Goal: Transaction & Acquisition: Book appointment/travel/reservation

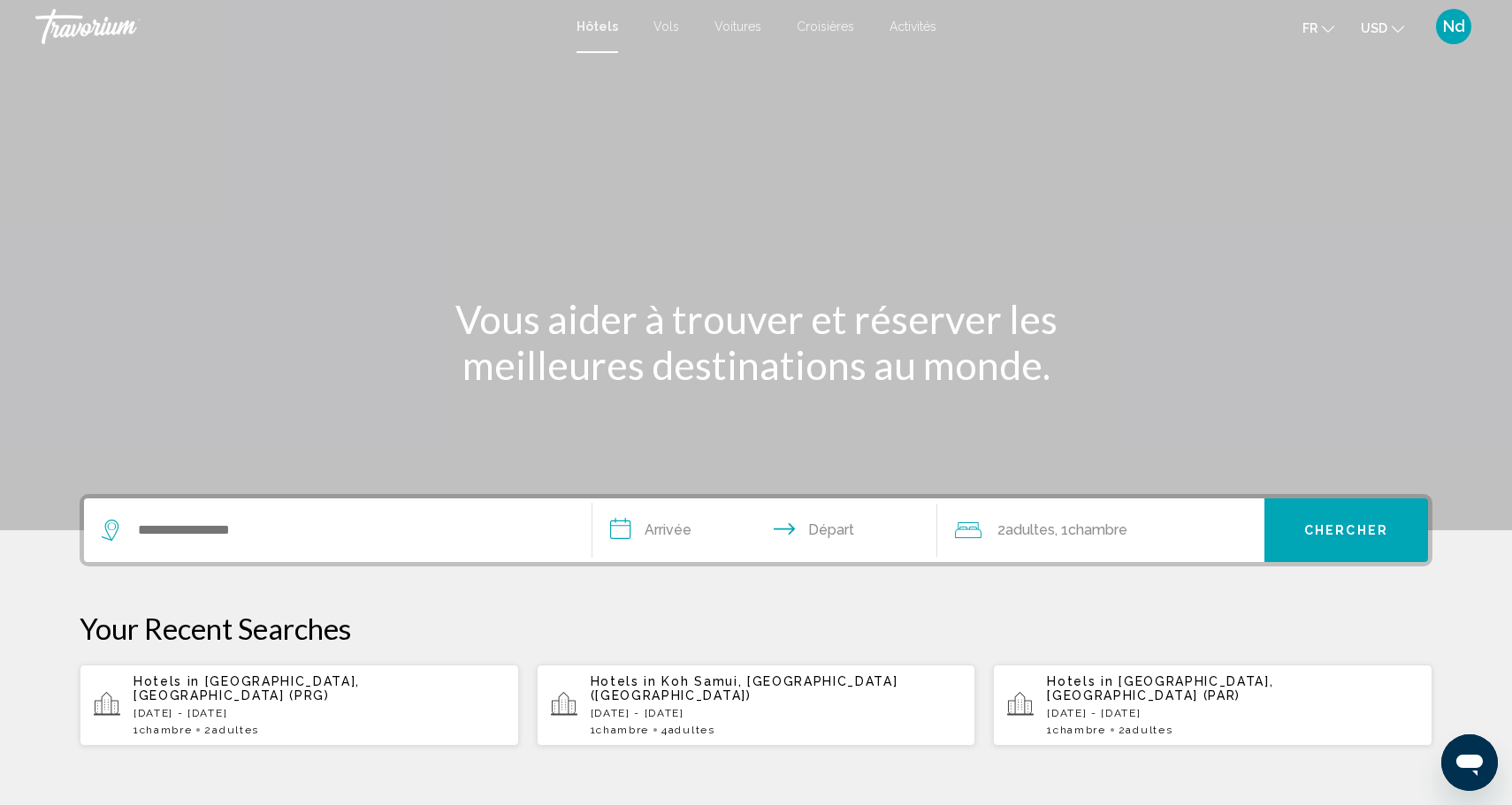
click at [662, 22] on span "Vols" at bounding box center [666, 27] width 26 height 14
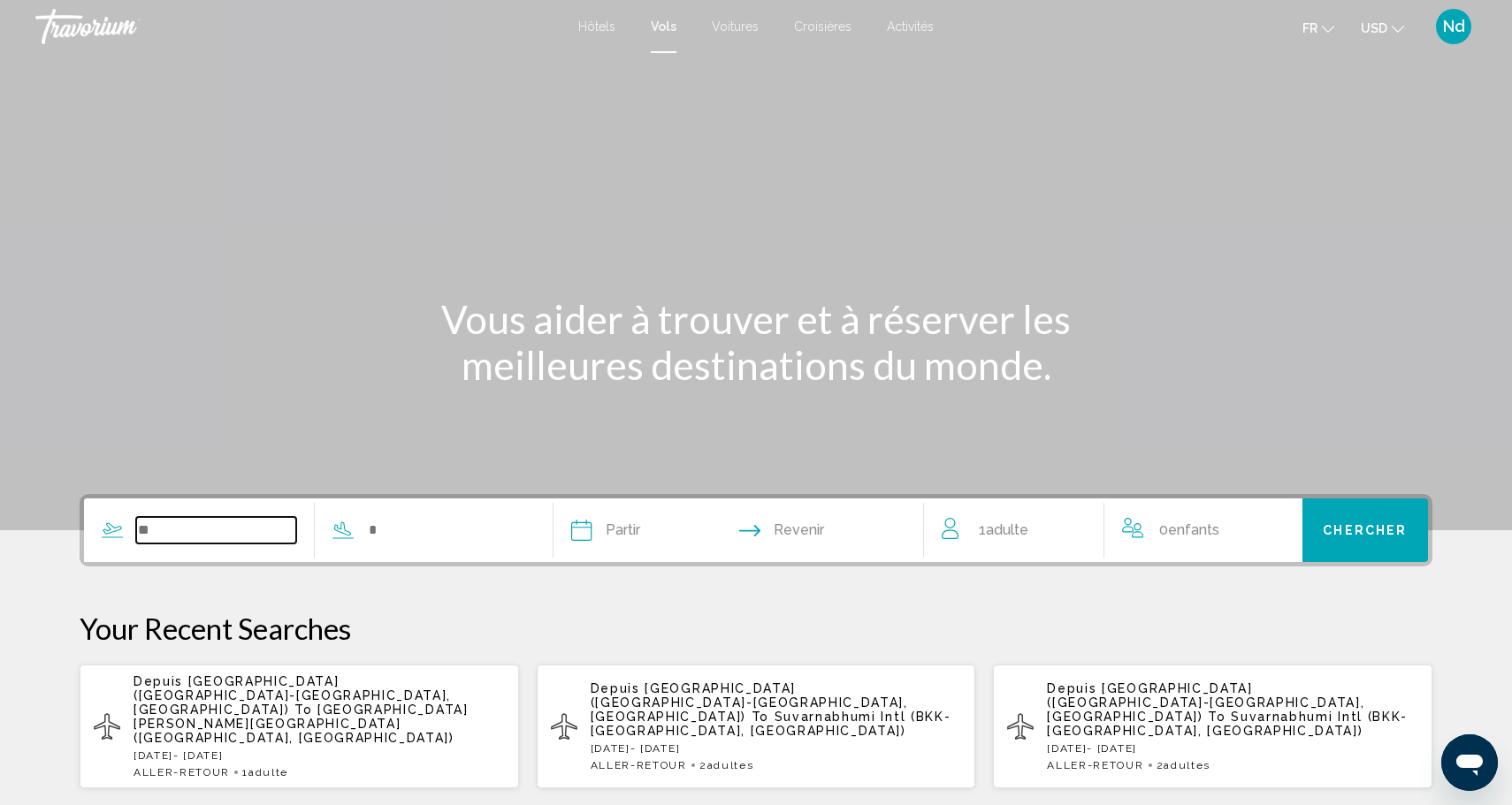
click at [247, 518] on input "Search widget" at bounding box center [216, 530] width 160 height 27
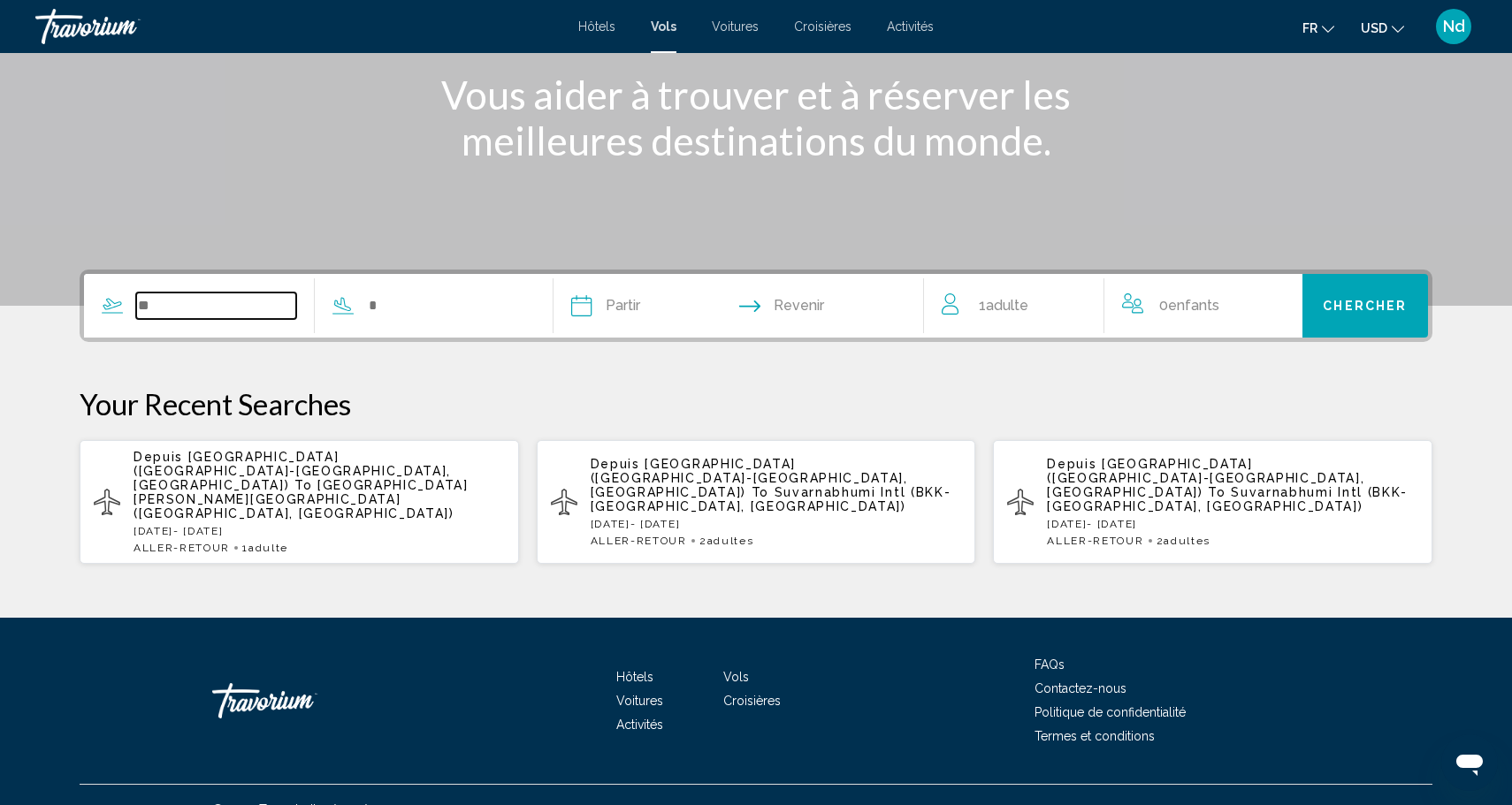
scroll to position [226, 0]
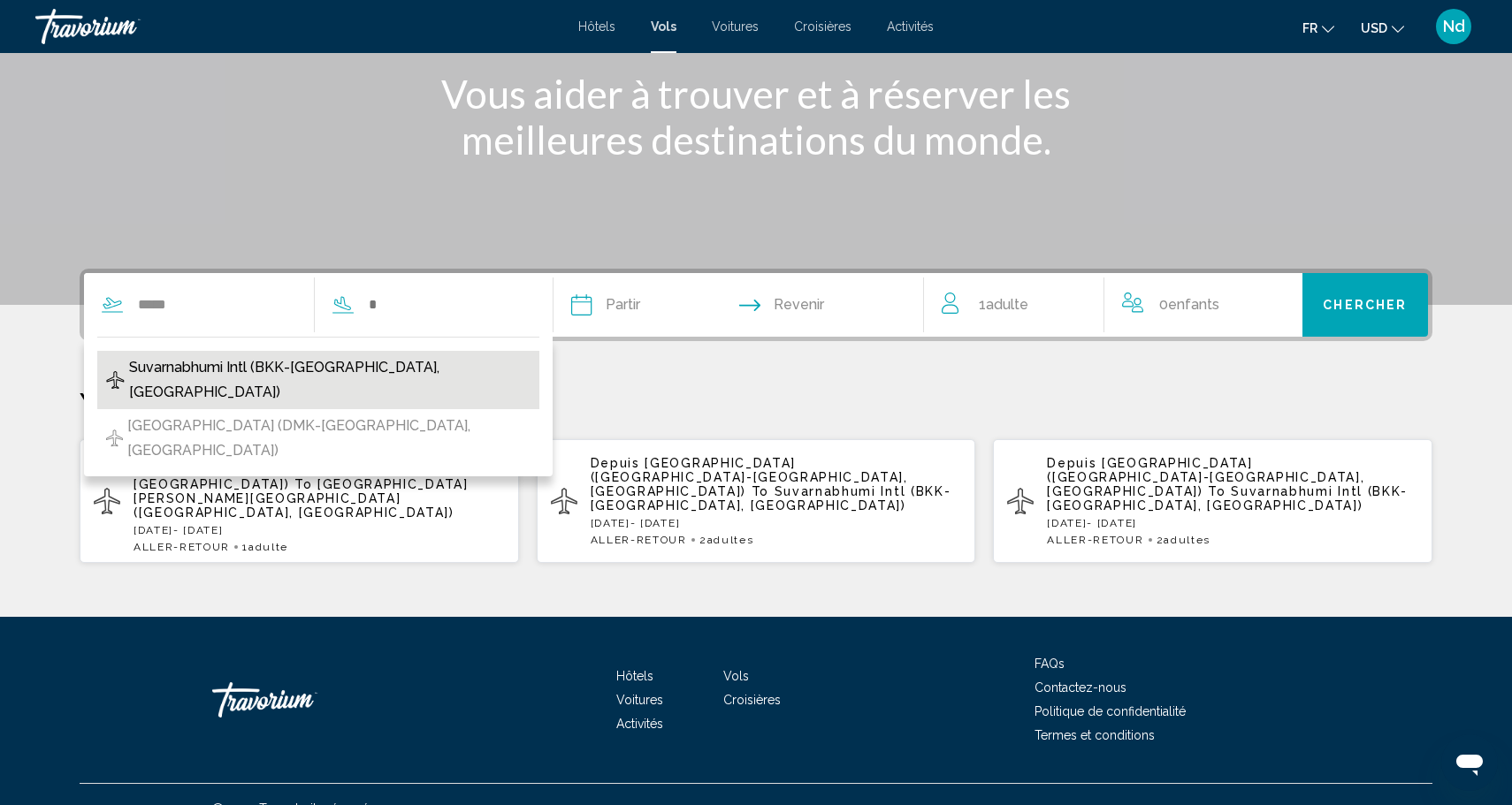
click at [213, 369] on span "Suvarnabhumi Intl (BKK-[GEOGRAPHIC_DATA], [GEOGRAPHIC_DATA])" at bounding box center [330, 380] width 402 height 49
type input "**********"
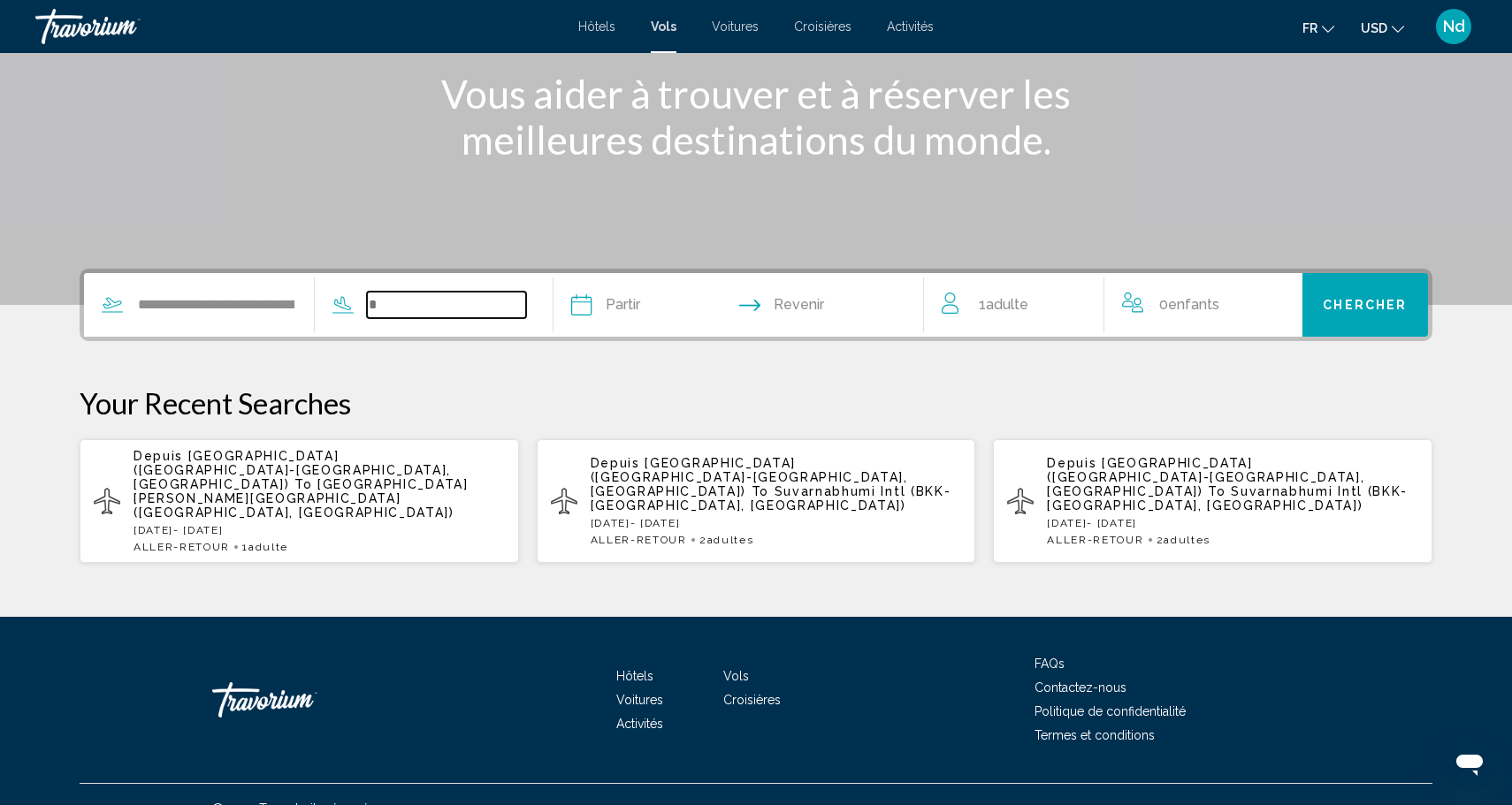
click at [470, 305] on input "Search widget" at bounding box center [447, 305] width 160 height 27
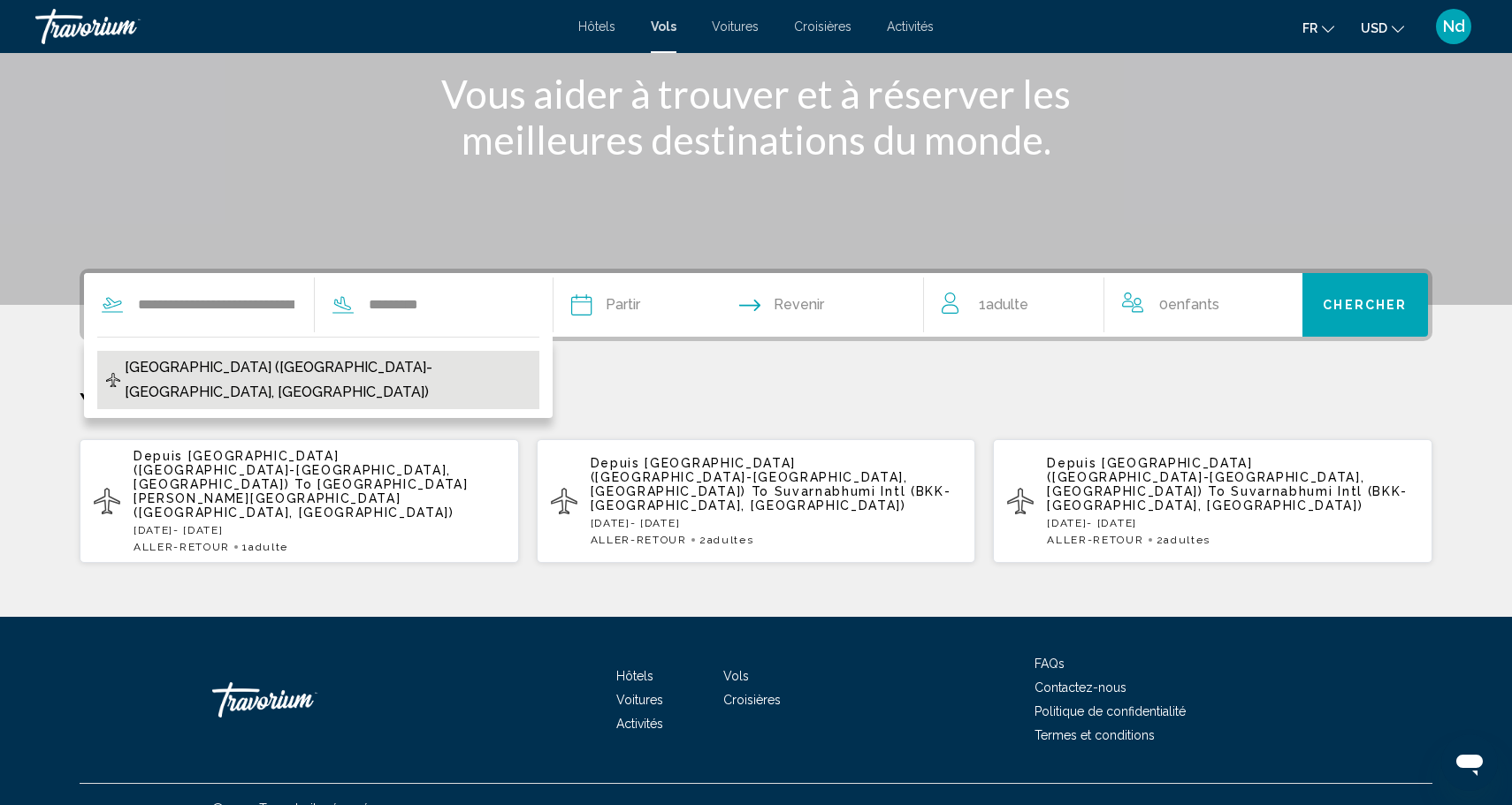
click at [429, 373] on span "[GEOGRAPHIC_DATA] ([GEOGRAPHIC_DATA]-[GEOGRAPHIC_DATA], [GEOGRAPHIC_DATA])" at bounding box center [327, 380] width 406 height 49
type input "**********"
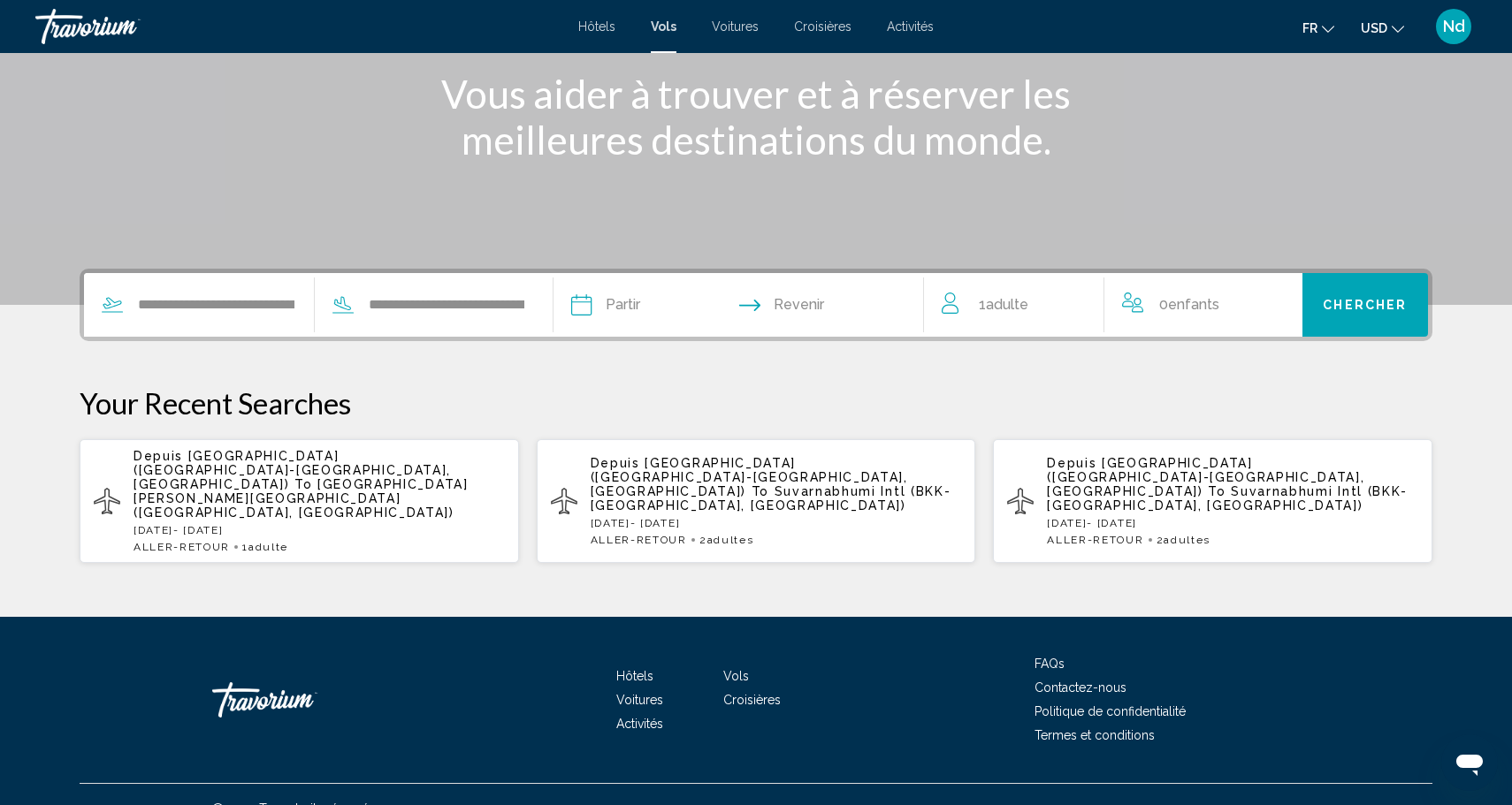
click at [586, 306] on input "Depart date" at bounding box center [658, 307] width 183 height 69
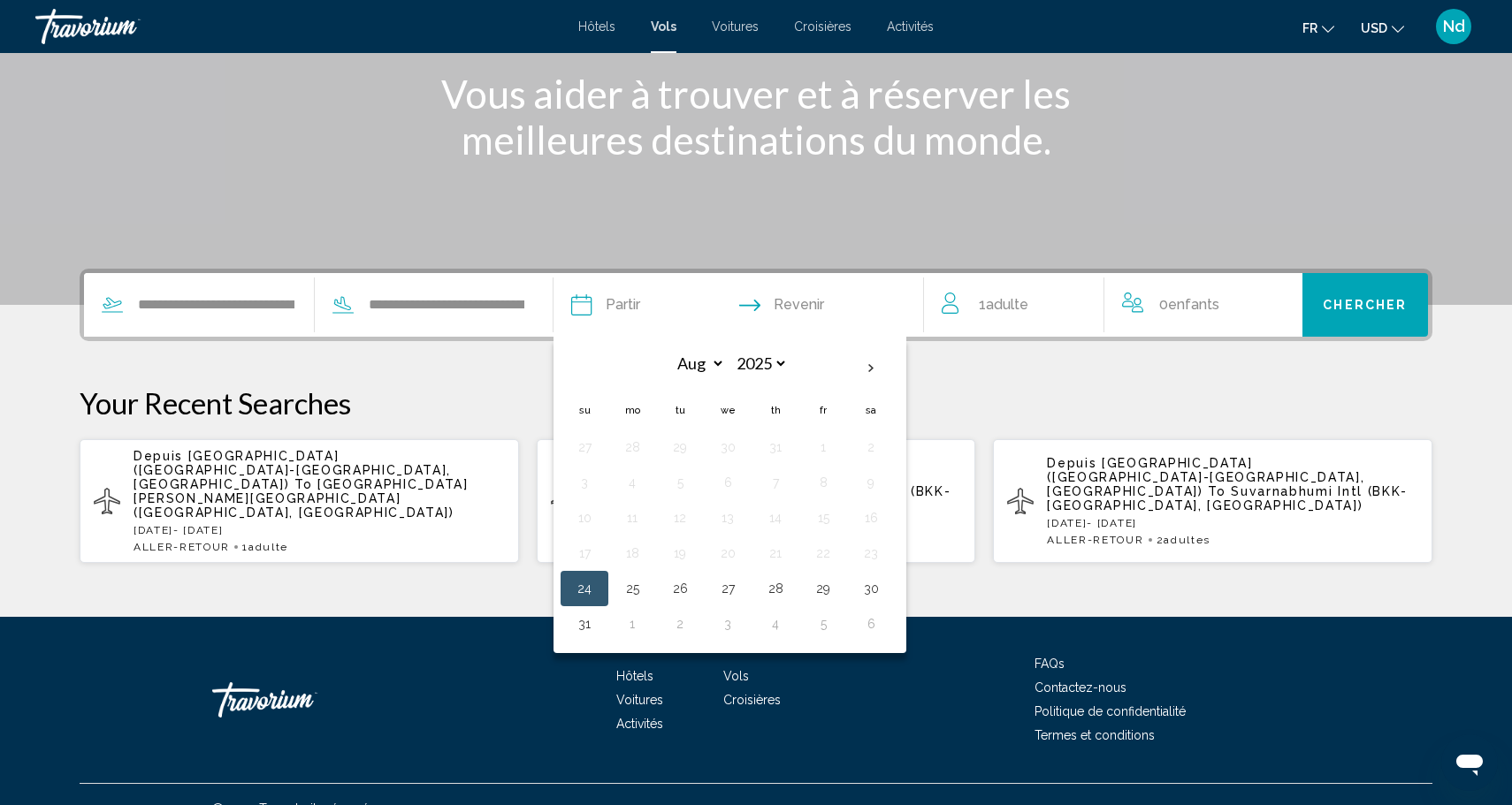
click at [1036, 313] on div "1 Adulte Adultes" at bounding box center [1022, 305] width 162 height 25
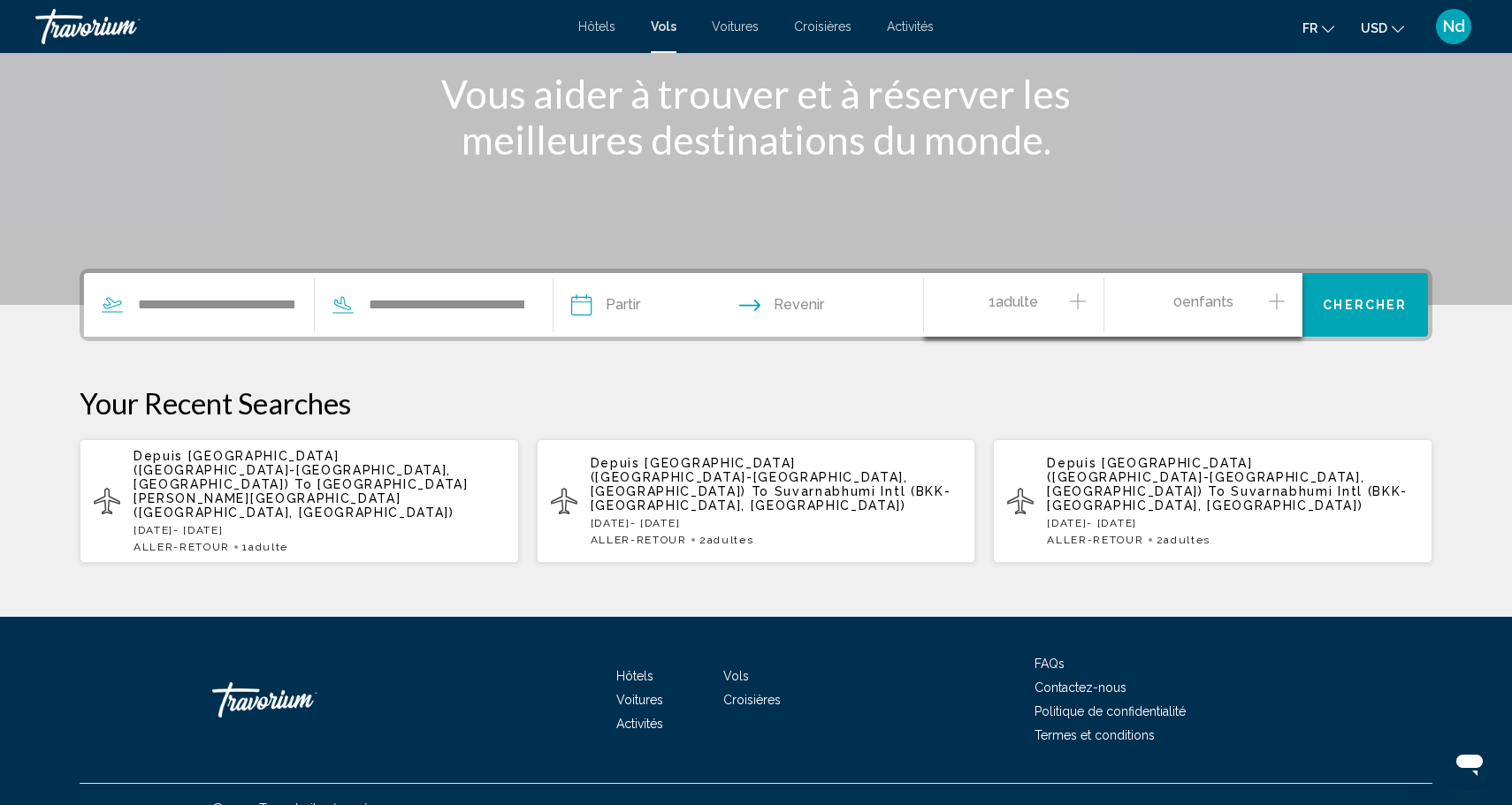
click at [1034, 309] on span "Adulte" at bounding box center [1017, 302] width 42 height 17
click at [1083, 306] on icon "Increment adults" at bounding box center [1078, 302] width 16 height 21
click at [604, 311] on input "Depart date" at bounding box center [658, 307] width 183 height 69
